Goal: Feedback & Contribution: Contribute content

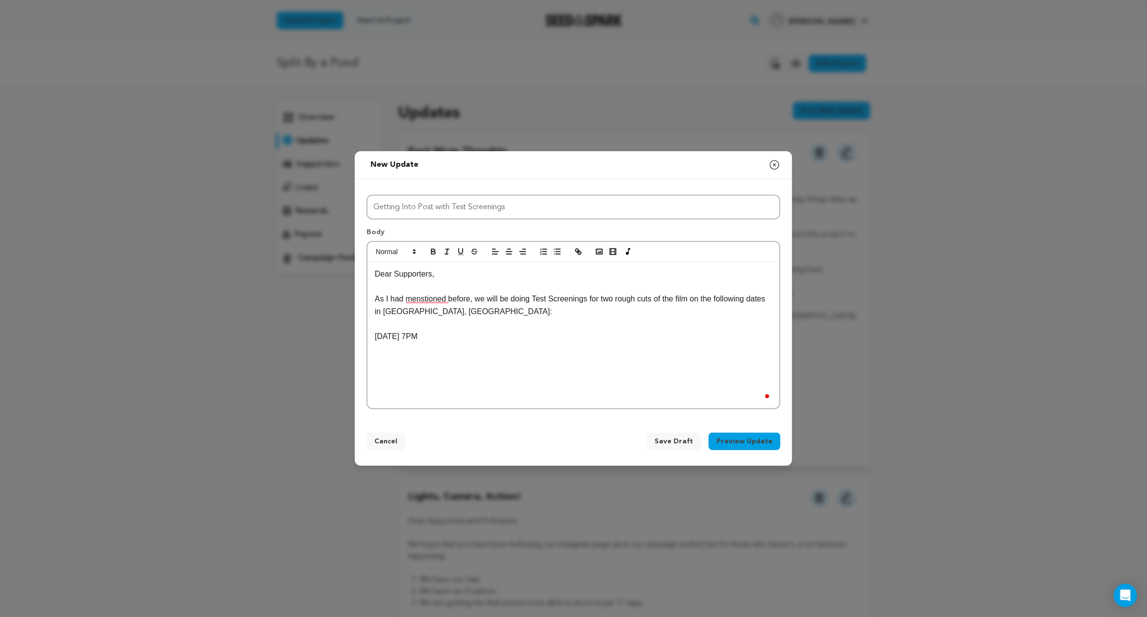
click at [601, 354] on div "Dear Supporters, As I had menstioned before, we will be doing Test Screenings f…" at bounding box center [574, 335] width 412 height 146
click at [451, 373] on p "Since" at bounding box center [573, 374] width 397 height 13
click at [236, 461] on div "New update Preview your update Close modal Title Getting Into Post with Test Sc…" at bounding box center [573, 308] width 1147 height 617
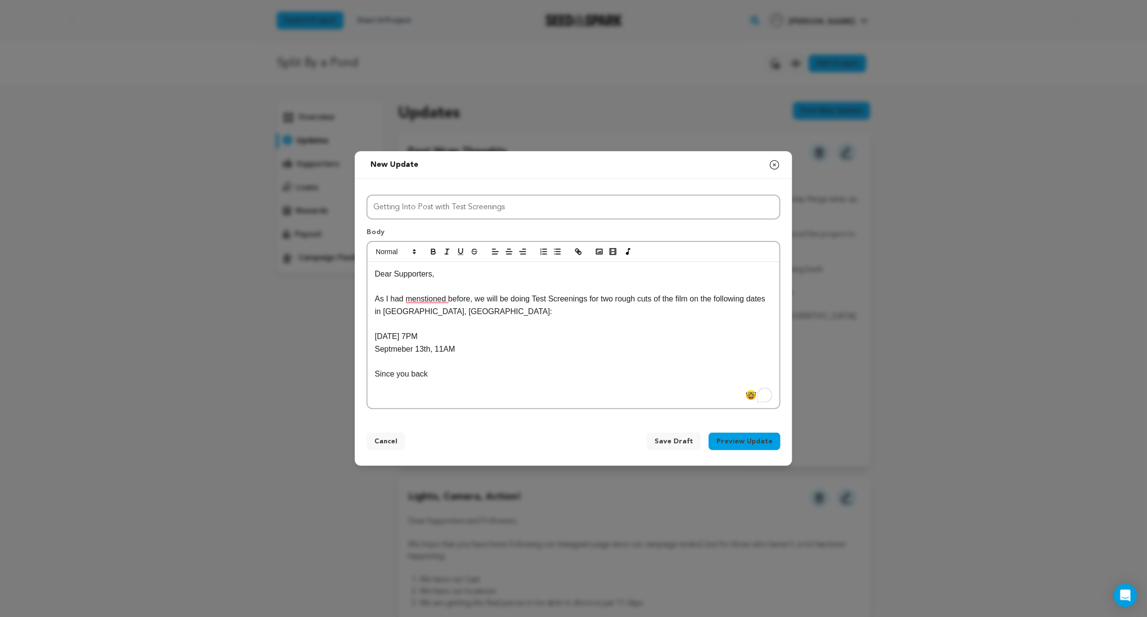
click at [442, 378] on div "Dear Supporters, As I had menstioned before, we will be doing Test Screenings f…" at bounding box center [574, 335] width 412 height 146
click at [316, 525] on div "New update Preview your update Close modal Title Getting Into Post with Test Sc…" at bounding box center [573, 308] width 1147 height 617
click at [578, 409] on div "Dear Supporters, As I had menstioned before, we will be doing Test Screenings f…" at bounding box center [574, 335] width 412 height 146
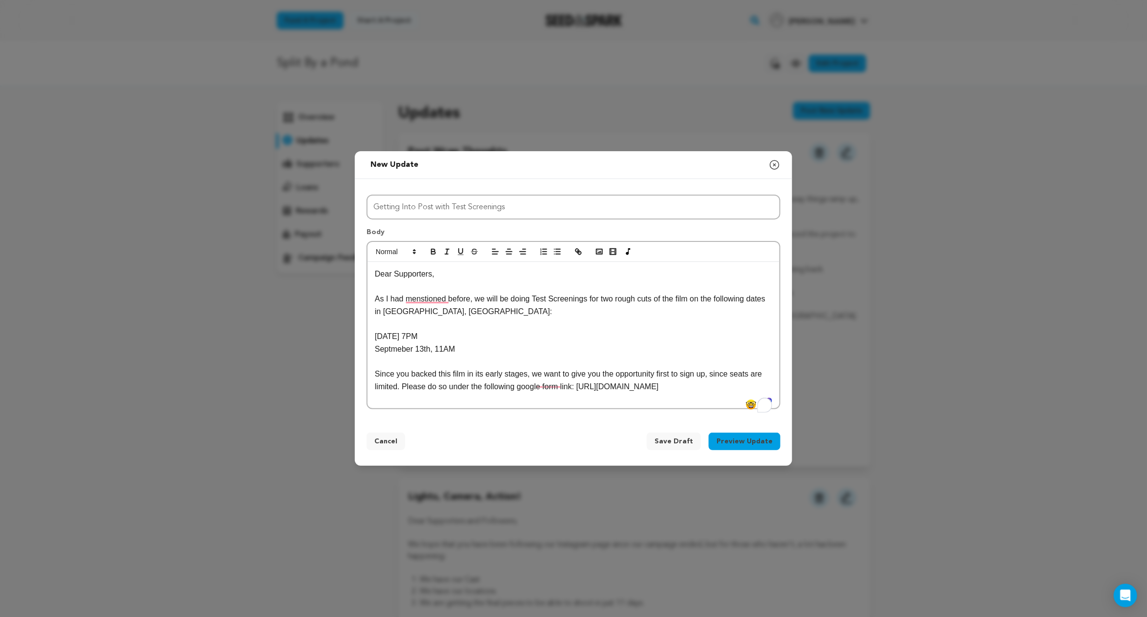
click at [578, 409] on div "Dear Supporters, As I had menstioned before, we will be doing Test Screenings f…" at bounding box center [574, 335] width 412 height 146
drag, startPoint x: 509, startPoint y: 401, endPoint x: 362, endPoint y: 391, distance: 147.2
click at [362, 391] on div "Title Getting Into Post with Test Screenings Body Dear Supporters, As I had men…" at bounding box center [573, 300] width 437 height 243
click at [578, 249] on icon "button" at bounding box center [576, 250] width 3 height 3
drag, startPoint x: 499, startPoint y: 405, endPoint x: 367, endPoint y: 389, distance: 133.7
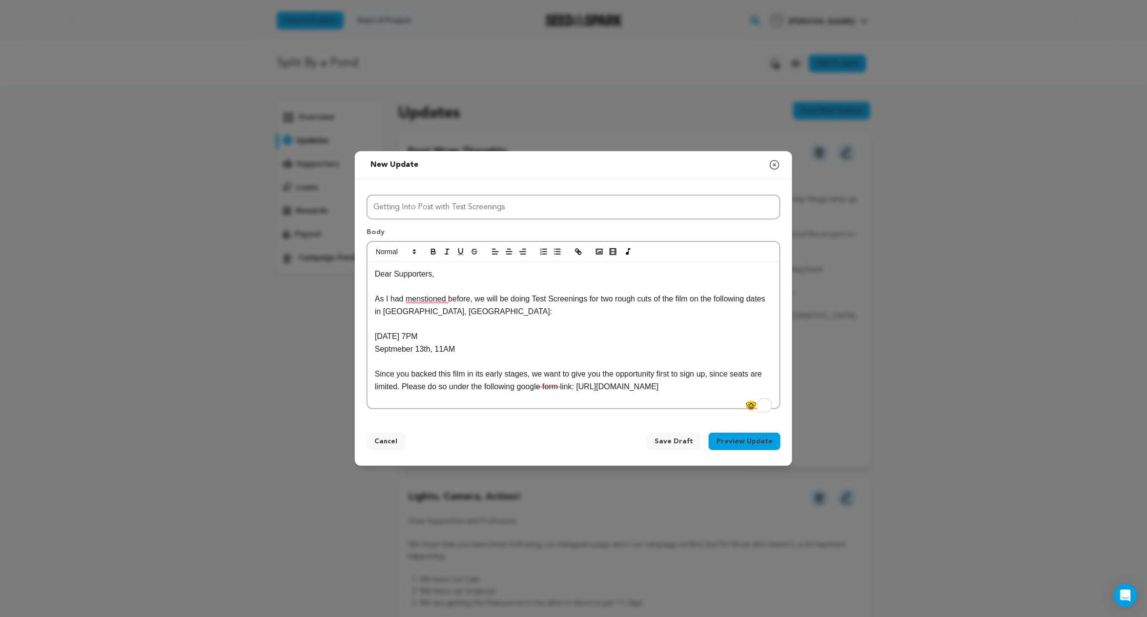
click at [367, 389] on div "Dear Supporters, As I had menstioned before, we will be doing Test Screenings f…" at bounding box center [574, 325] width 414 height 169
copy p "[URL][DOMAIN_NAME]"
click at [576, 247] on icon "button" at bounding box center [578, 251] width 9 height 9
click at [512, 393] on p "Since you backed this film in its early stages, we want to give you the opportu…" at bounding box center [573, 380] width 397 height 25
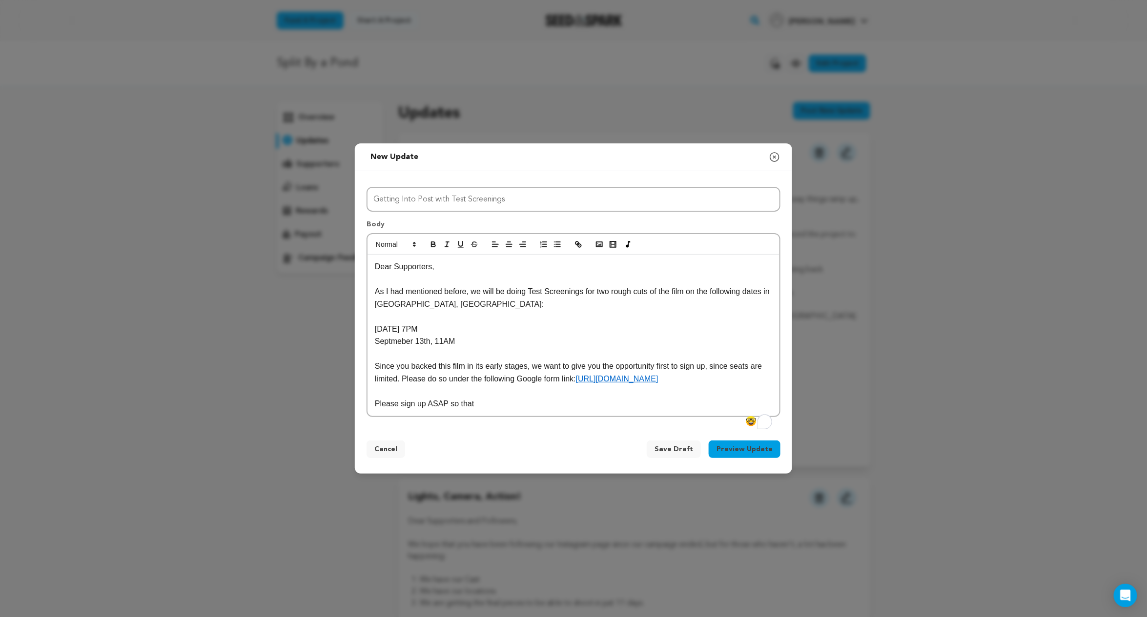
click at [492, 410] on p "Please sign up ASAP so that" at bounding box center [573, 404] width 397 height 13
click at [620, 429] on div "Title Getting Into Post with Test Screenings Body Dear Supporters, As I had men…" at bounding box center [573, 300] width 437 height 258
click at [844, 389] on div "New update Preview your update Close modal Title Getting Into Post with Test Sc…" at bounding box center [573, 308] width 1147 height 617
click at [623, 385] on p "Since you backed this film in its early stages, we want to give you the opportu…" at bounding box center [573, 372] width 397 height 25
click at [623, 416] on div "Dear Supporters, As I had mentioned before, we will be doing Test Screenings fo…" at bounding box center [574, 336] width 412 height 162
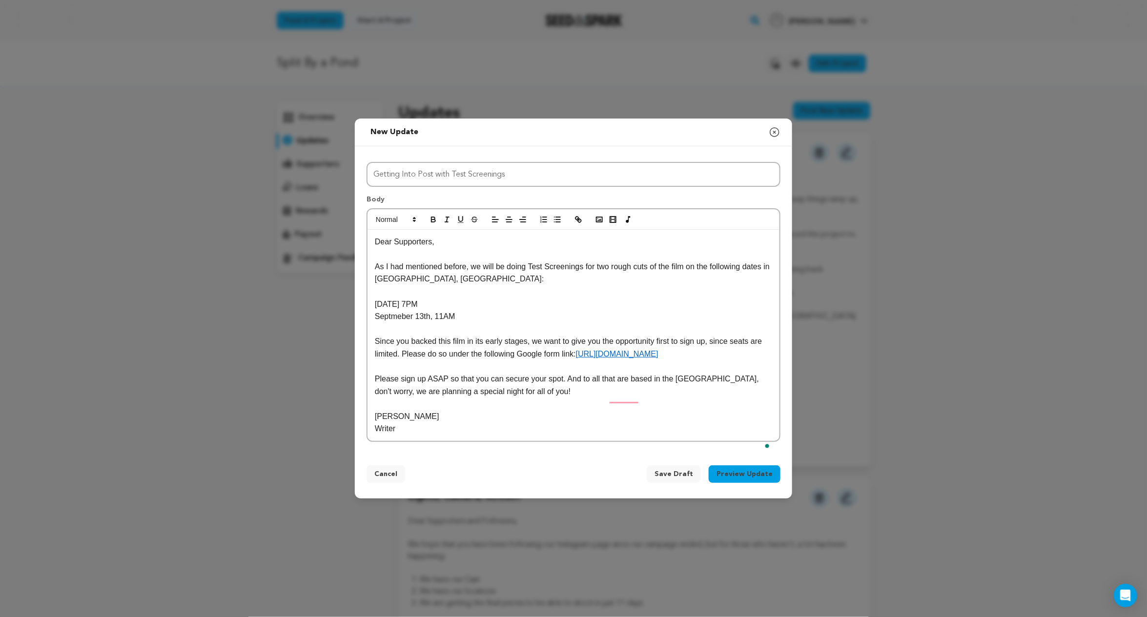
click at [510, 435] on p "Writer" at bounding box center [573, 429] width 397 height 13
click at [405, 435] on p "Writer" at bounding box center [573, 429] width 397 height 13
drag, startPoint x: 468, startPoint y: 443, endPoint x: 403, endPoint y: 439, distance: 65.0
click at [403, 435] on p "Writer/ edirector r" at bounding box center [573, 429] width 397 height 13
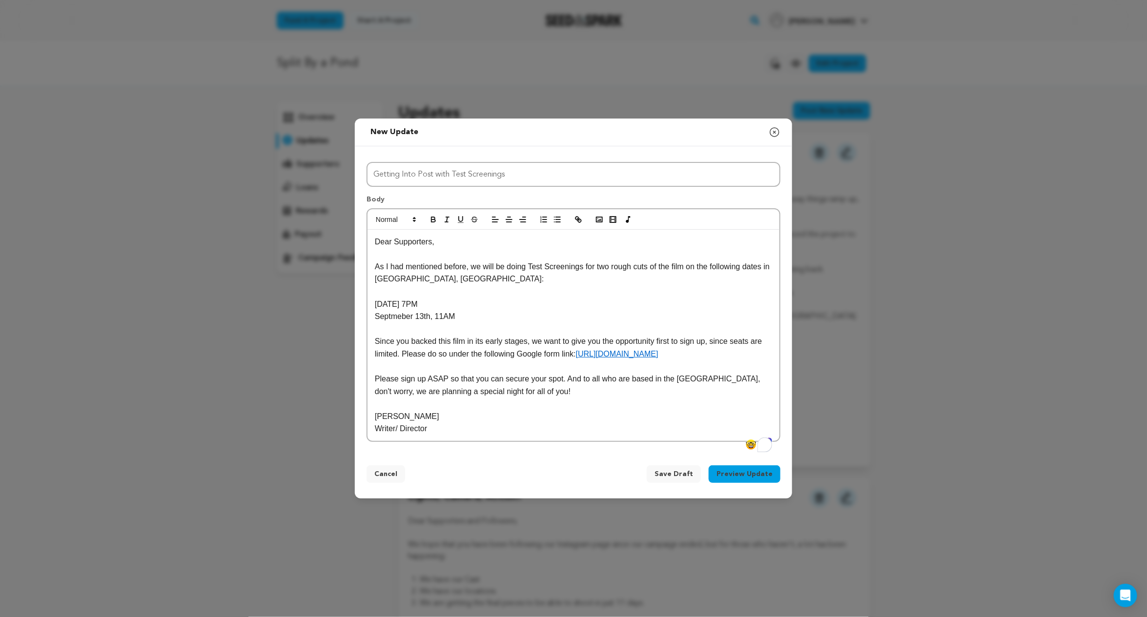
click at [700, 389] on p "Please sign up ASAP so that you can secure your spot. And to all who are based …" at bounding box center [573, 385] width 397 height 25
click at [759, 483] on button "Preview Update" at bounding box center [745, 475] width 72 height 18
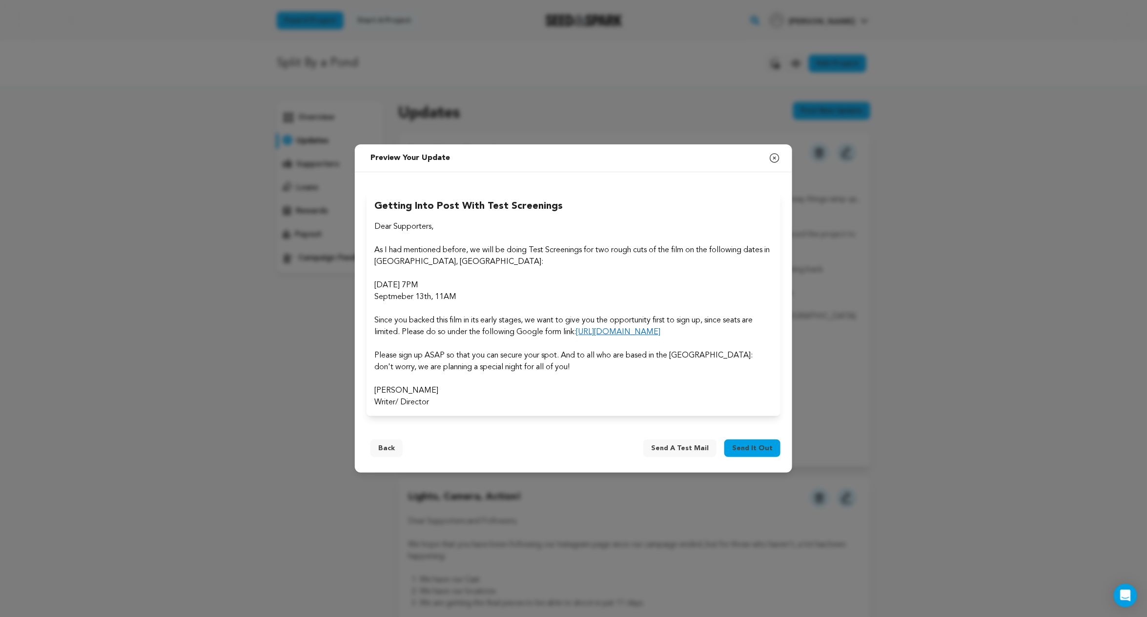
click at [754, 453] on span "Send it out" at bounding box center [752, 449] width 41 height 10
click at [513, 385] on p at bounding box center [573, 379] width 398 height 12
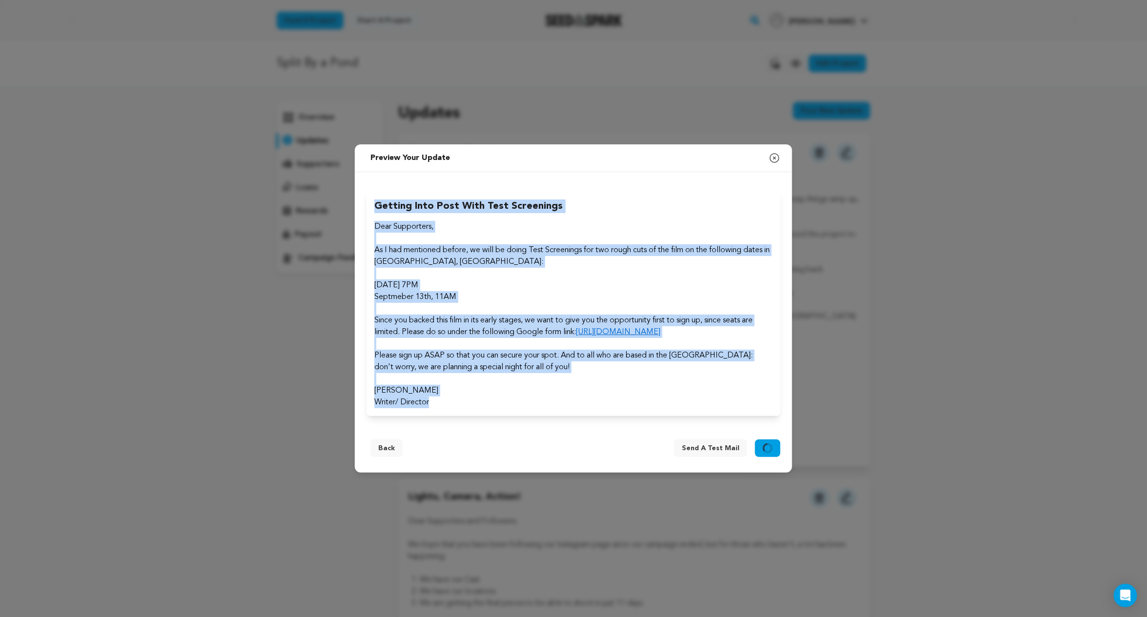
drag, startPoint x: 437, startPoint y: 413, endPoint x: 371, endPoint y: 191, distance: 232.1
click at [371, 192] on div "Getting Into Post with Test Screenings Dear Supporters, As I had mentioned befo…" at bounding box center [574, 304] width 414 height 225
copy div "Getting Into Post with Test Screenings Dear Supporters, As I had mentioned befo…"
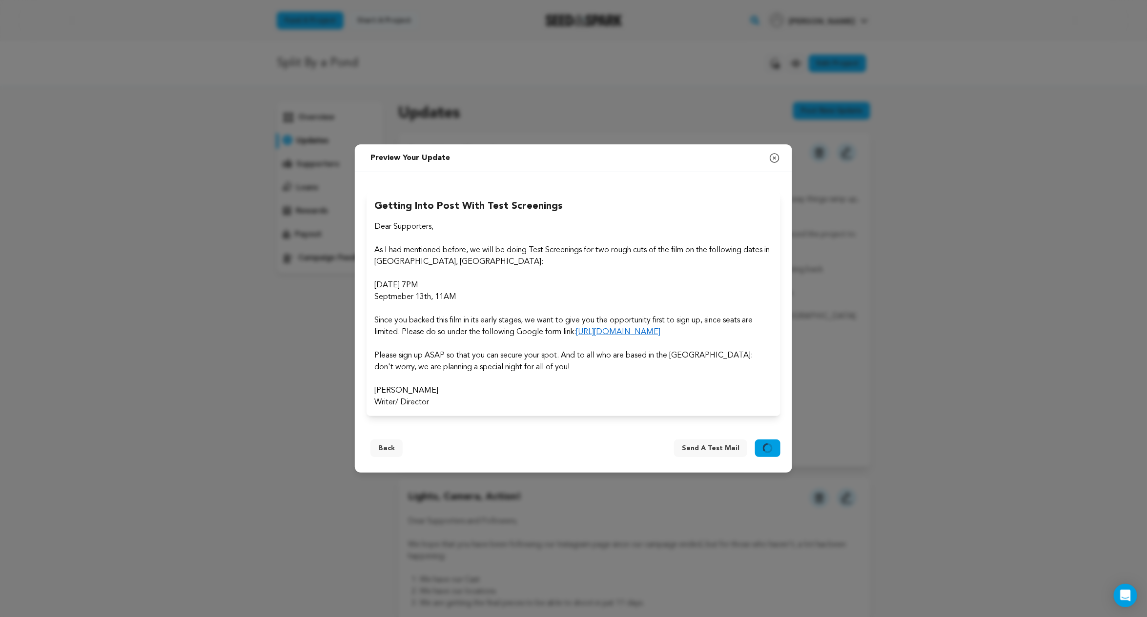
click at [650, 560] on div "New update Preview your update Close modal Title Getting Into Post with Test Sc…" at bounding box center [573, 308] width 1147 height 617
click at [765, 457] on button "Send it out" at bounding box center [767, 449] width 25 height 18
click at [726, 453] on span "Send a test mail" at bounding box center [711, 449] width 58 height 10
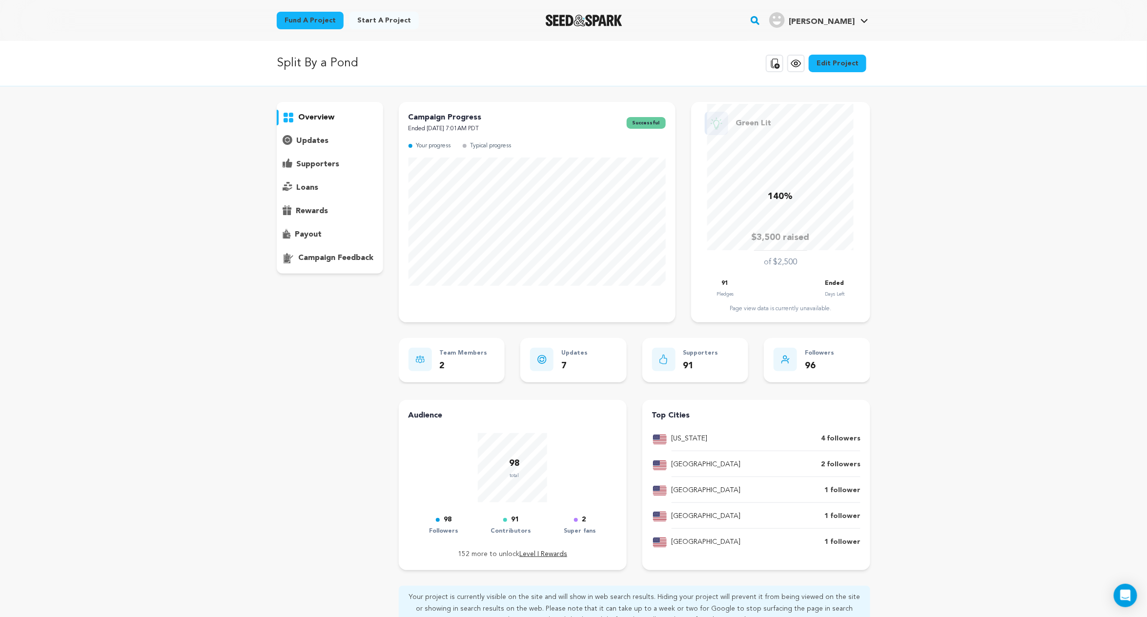
click at [326, 142] on p "updates" at bounding box center [312, 141] width 32 height 12
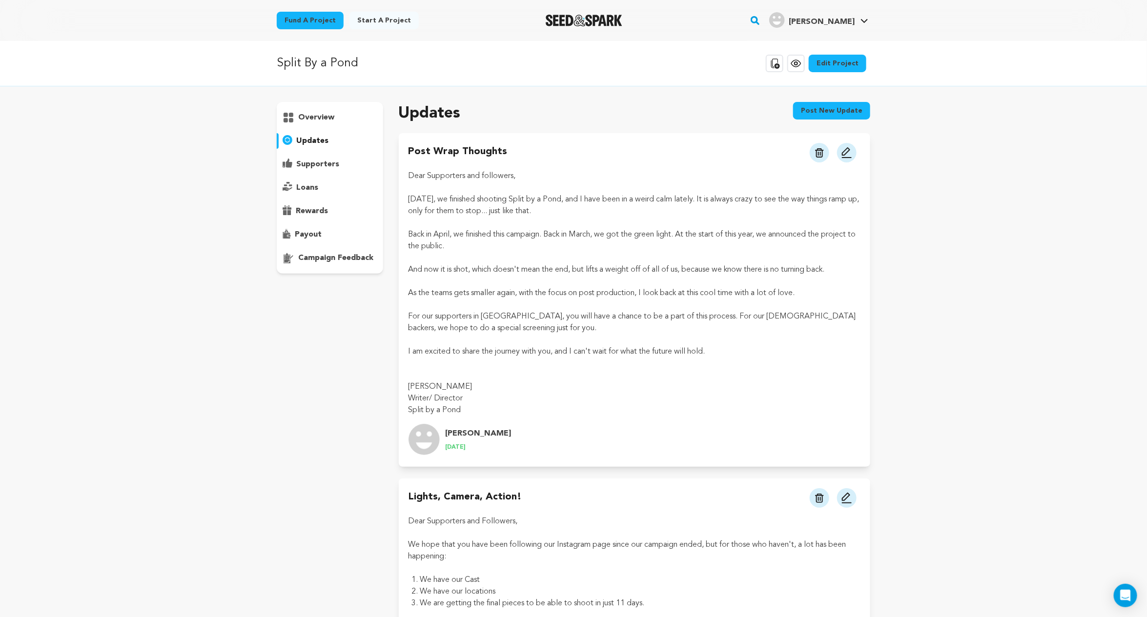
click at [818, 108] on button "Post new update" at bounding box center [831, 111] width 77 height 18
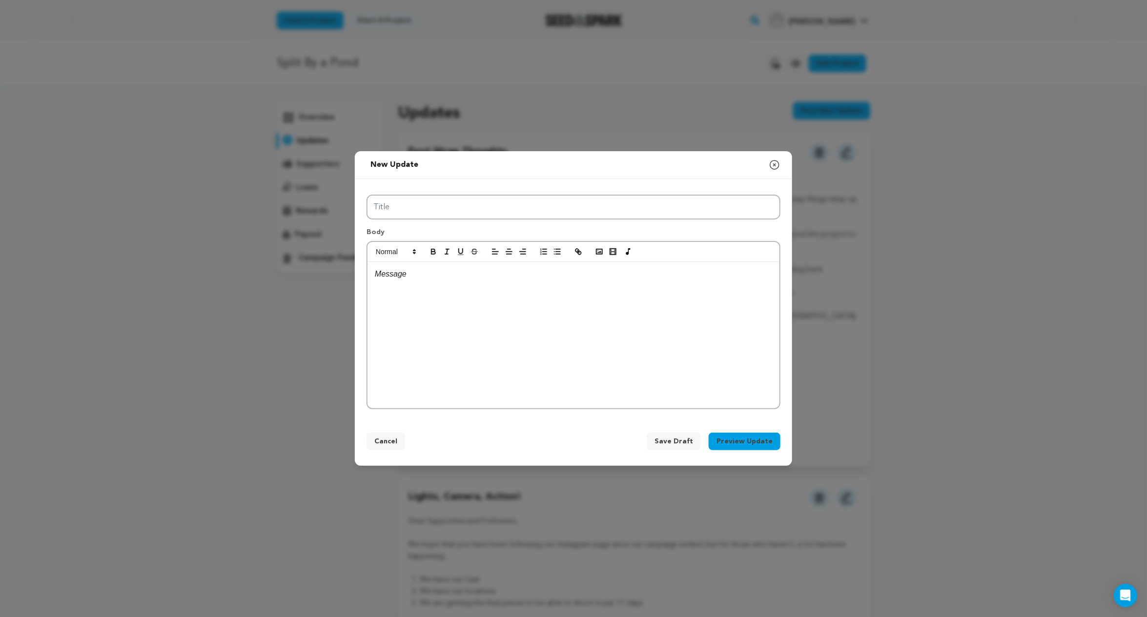
click at [569, 285] on div at bounding box center [574, 335] width 412 height 146
click at [567, 284] on div "To enrich screen reader interactions, please activate Accessibility in Grammarl…" at bounding box center [574, 335] width 412 height 146
click at [533, 305] on div "To enrich screen reader interactions, please activate Accessibility in Grammarl…" at bounding box center [574, 335] width 412 height 146
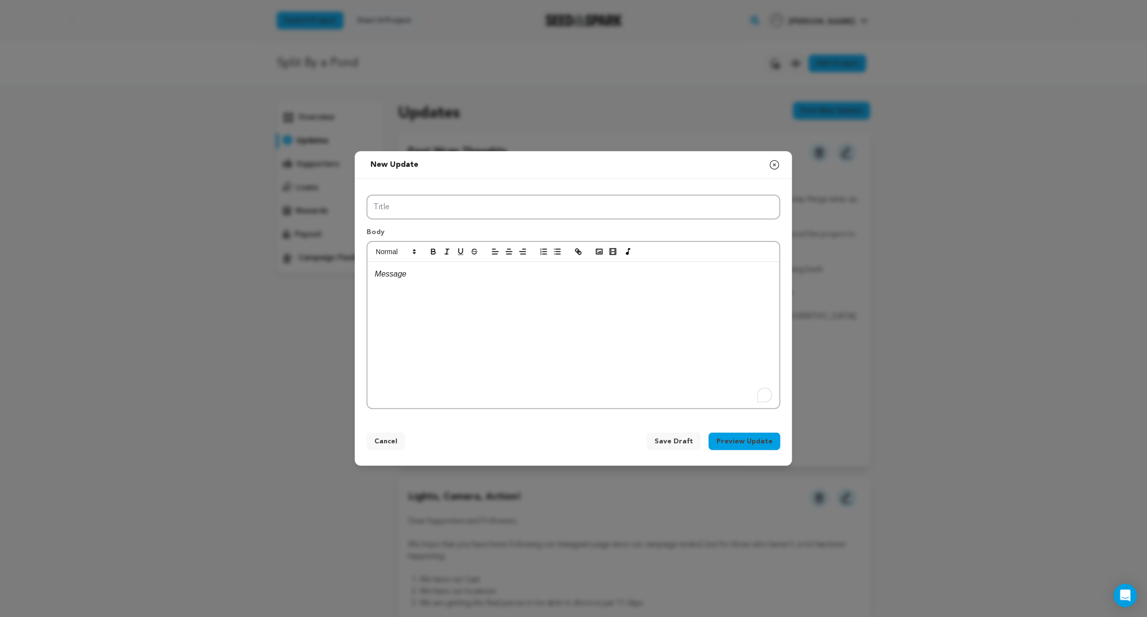
click at [532, 375] on div "To enrich screen reader interactions, please activate Accessibility in Grammarl…" at bounding box center [574, 335] width 412 height 146
drag, startPoint x: 593, startPoint y: 378, endPoint x: 525, endPoint y: 323, distance: 86.7
click at [529, 324] on div "To enrich screen reader interactions, please activate Accessibility in Grammarl…" at bounding box center [574, 335] width 412 height 146
click at [395, 288] on div "To enrich screen reader interactions, please activate Accessibility in Grammarl…" at bounding box center [574, 335] width 412 height 146
click at [385, 285] on div "To enrich screen reader interactions, please activate Accessibility in Grammarl…" at bounding box center [574, 335] width 412 height 146
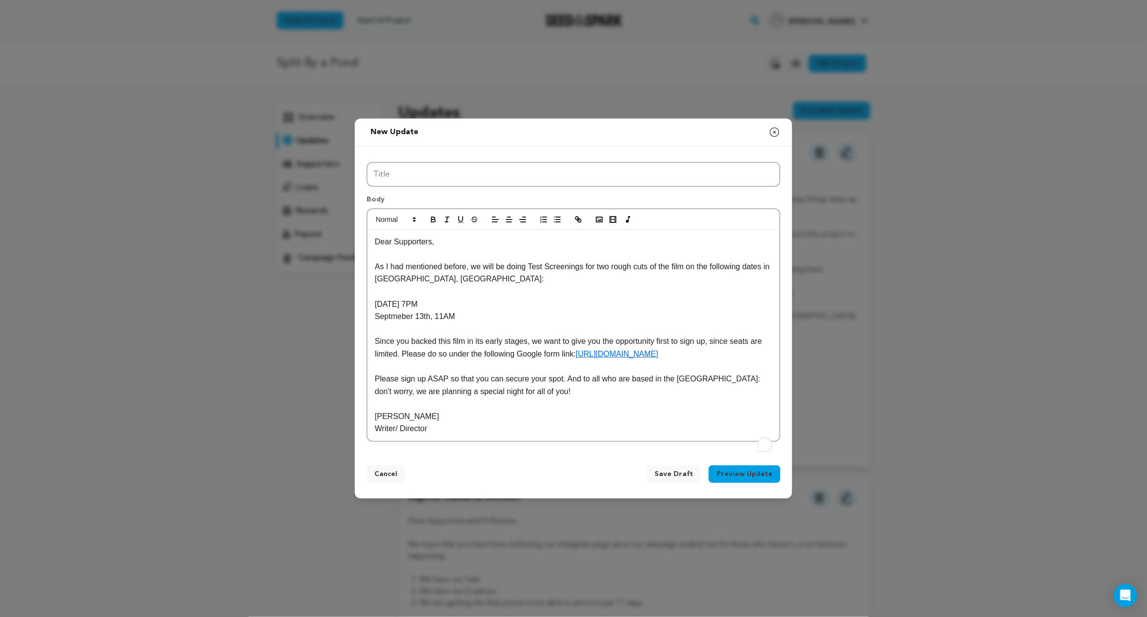
scroll to position [9, 0]
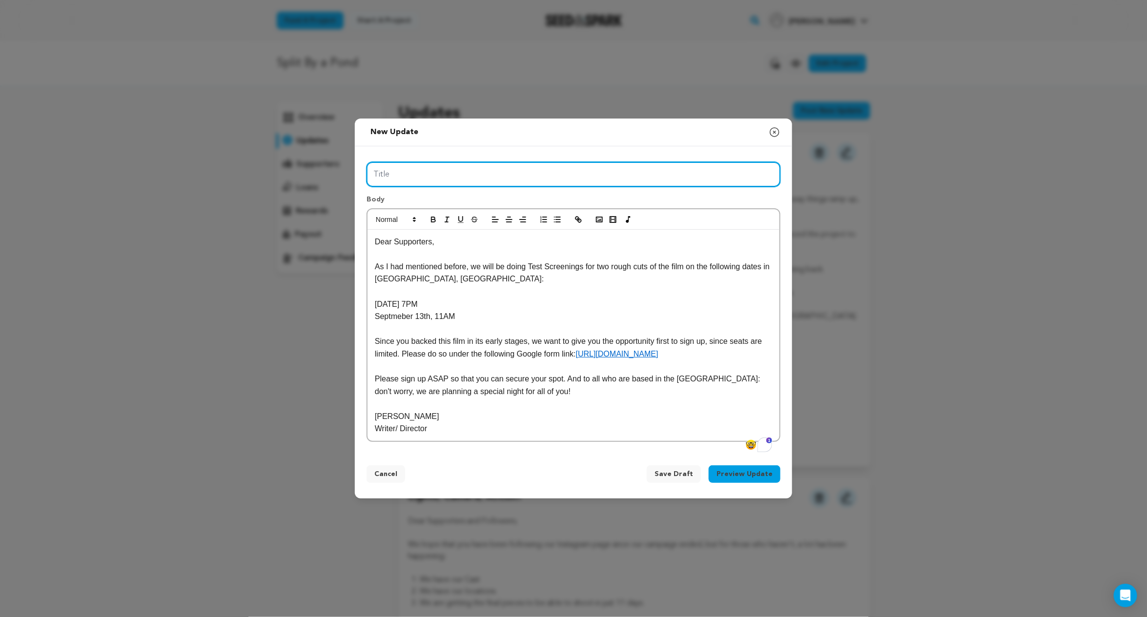
click at [519, 171] on input "Title" at bounding box center [574, 174] width 414 height 25
paste input "Getting Into Post With Test Screenings"
type input "Getting Into Post With Test Screenings"
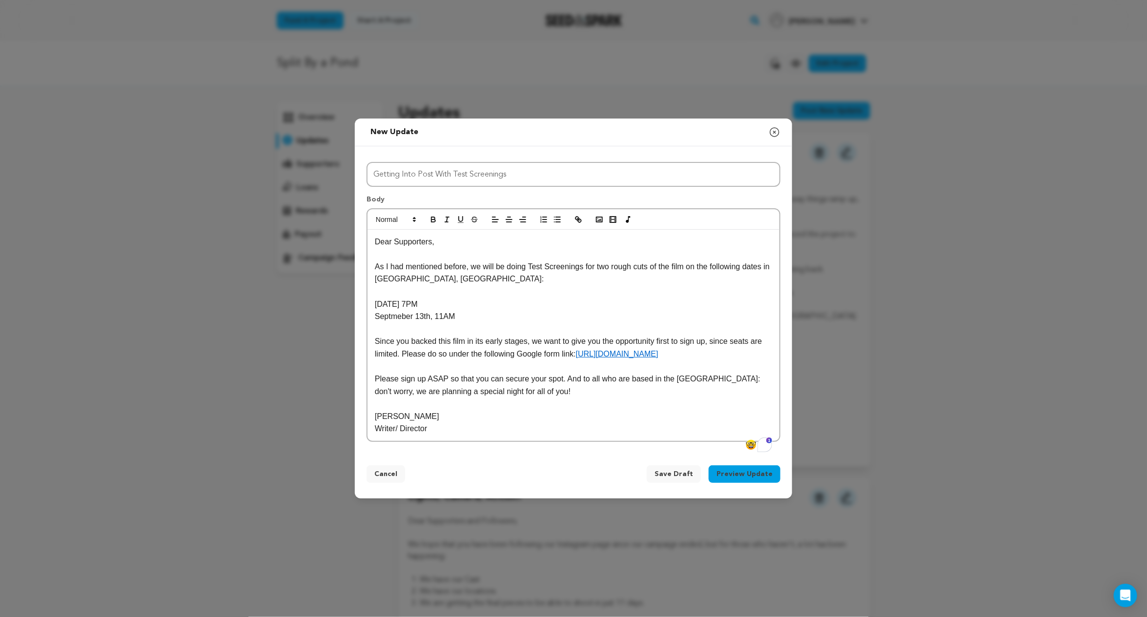
click at [740, 483] on button "Preview Update" at bounding box center [745, 475] width 72 height 18
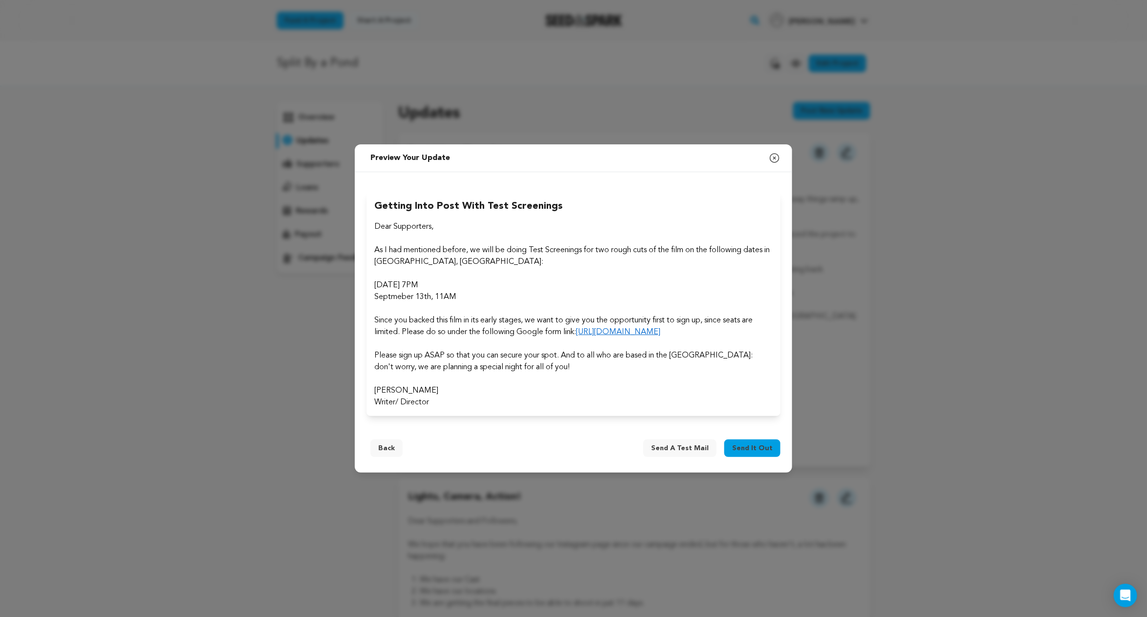
click at [756, 453] on span "Send it out" at bounding box center [752, 449] width 41 height 10
